Goal: Information Seeking & Learning: Learn about a topic

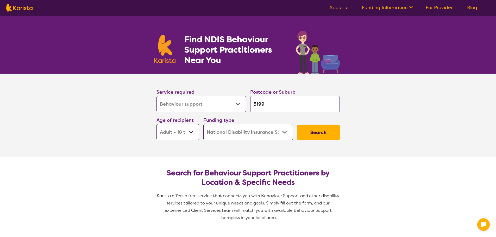
select select "Behaviour support"
select select "AD"
select select "NDIS"
select select "Behaviour support"
select select "AD"
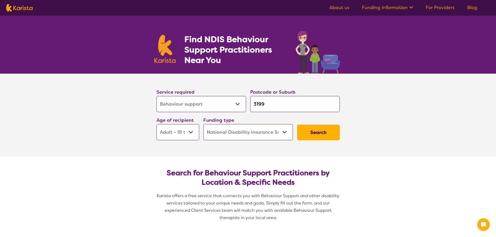
select select "NDIS"
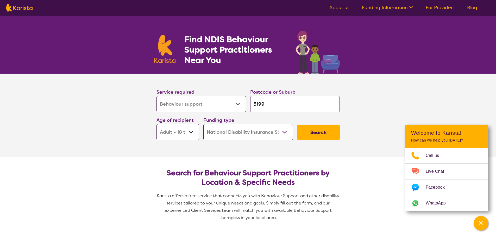
click at [266, 105] on input "3199" at bounding box center [295, 104] width 90 height 16
type input "319"
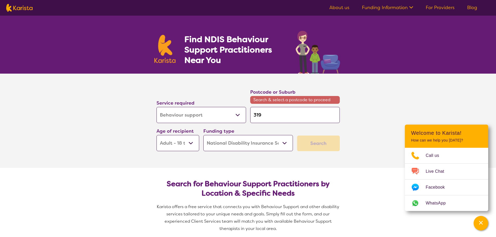
type input "31"
type input "3"
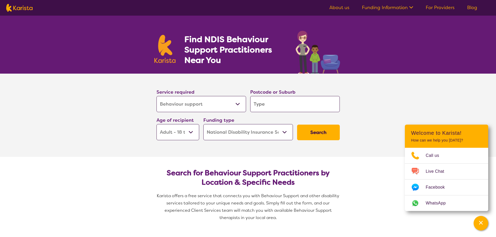
type input "2"
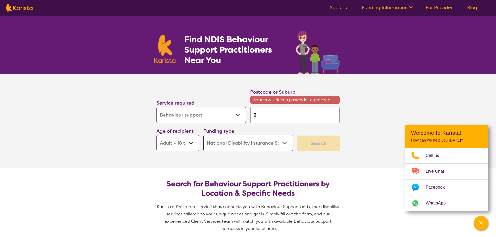
type input "25"
type input "253"
type input "2533"
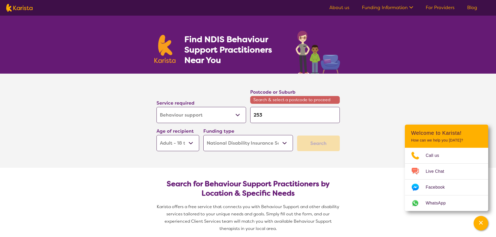
type input "2533"
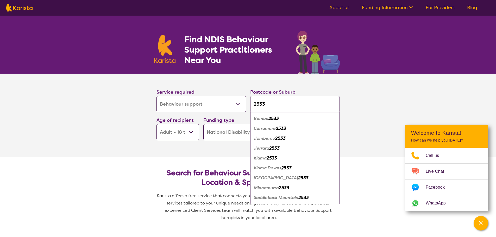
type input "2533"
click at [262, 157] on em "Kiama" at bounding box center [260, 157] width 13 height 5
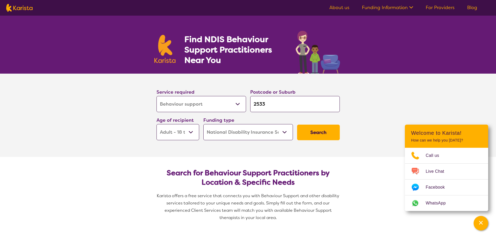
click at [192, 130] on select "Early Childhood - 0 to 9 Child - 10 to 11 Adolescent - 12 to 17 Adult - 18 to 6…" at bounding box center [177, 132] width 43 height 16
select select "EC"
click at [156, 124] on select "Early Childhood - 0 to 9 Child - 10 to 11 Adolescent - 12 to 17 Adult - 18 to 6…" at bounding box center [177, 132] width 43 height 16
select select "EC"
click at [315, 135] on button "Search" at bounding box center [318, 133] width 43 height 16
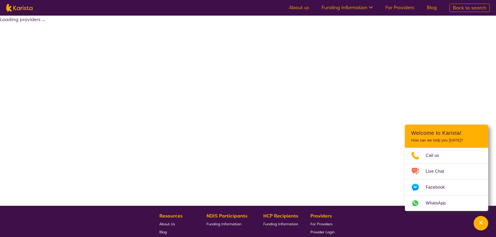
select select "by_score"
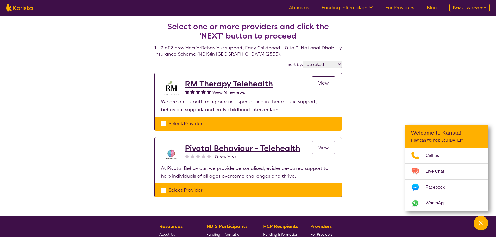
select select "Behaviour support"
select select "EC"
select select "NDIS"
select select "Behaviour support"
select select "EC"
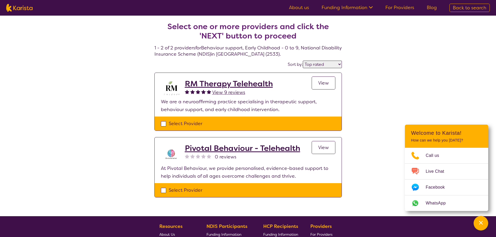
select select "NDIS"
